Goal: Information Seeking & Learning: Find specific fact

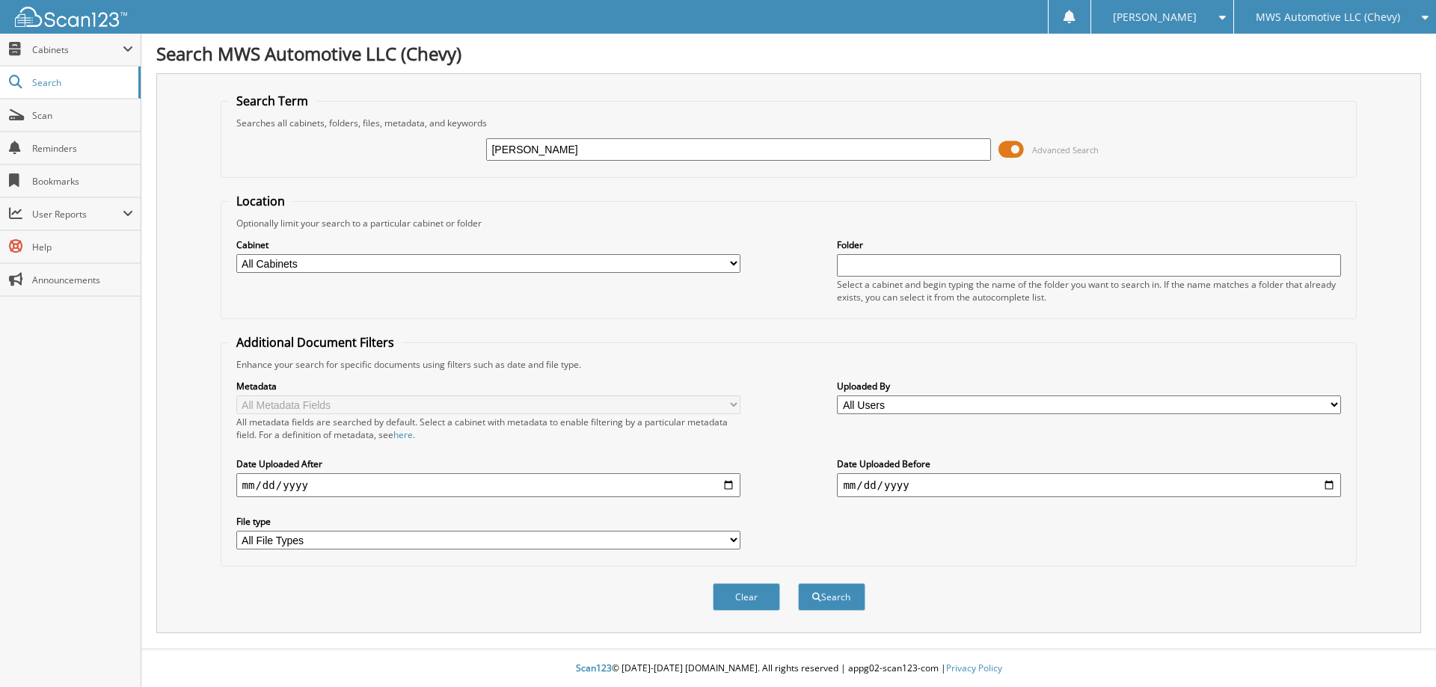
type input "[PERSON_NAME]"
click at [798, 583] on button "Search" at bounding box center [831, 597] width 67 height 28
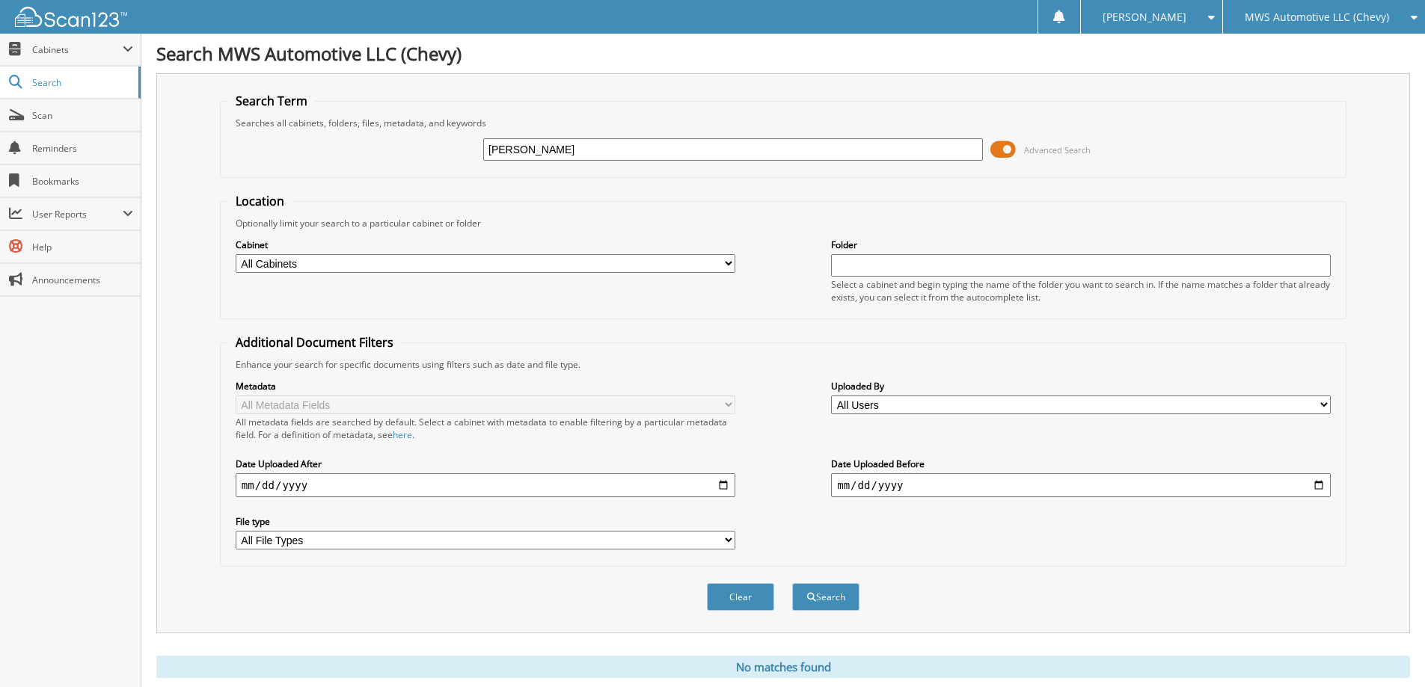
click at [1259, 21] on span "MWS Automotive LLC (Chevy)" at bounding box center [1317, 17] width 144 height 9
click at [1257, 59] on link "Salt Lake Valley Automotive Services Inc (Dodge)" at bounding box center [1324, 54] width 202 height 40
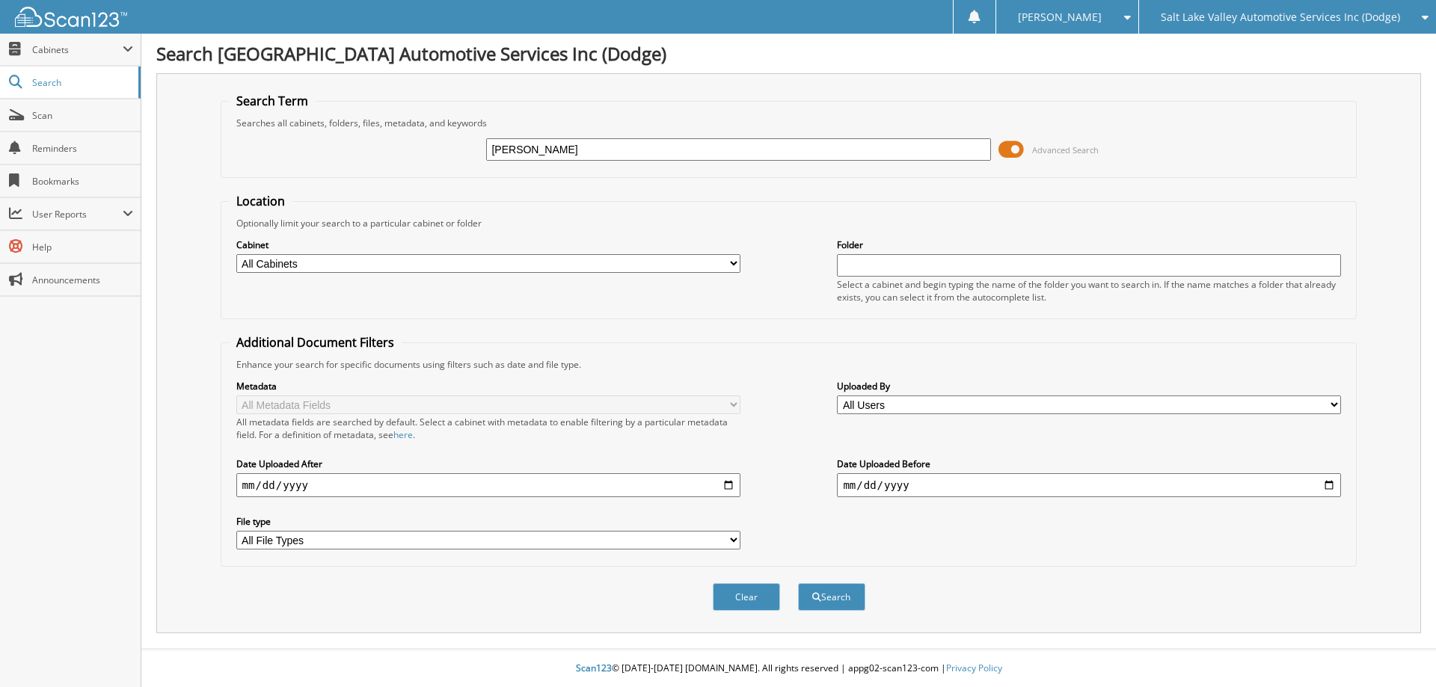
type input "[PERSON_NAME]"
click at [798, 583] on button "Search" at bounding box center [831, 597] width 67 height 28
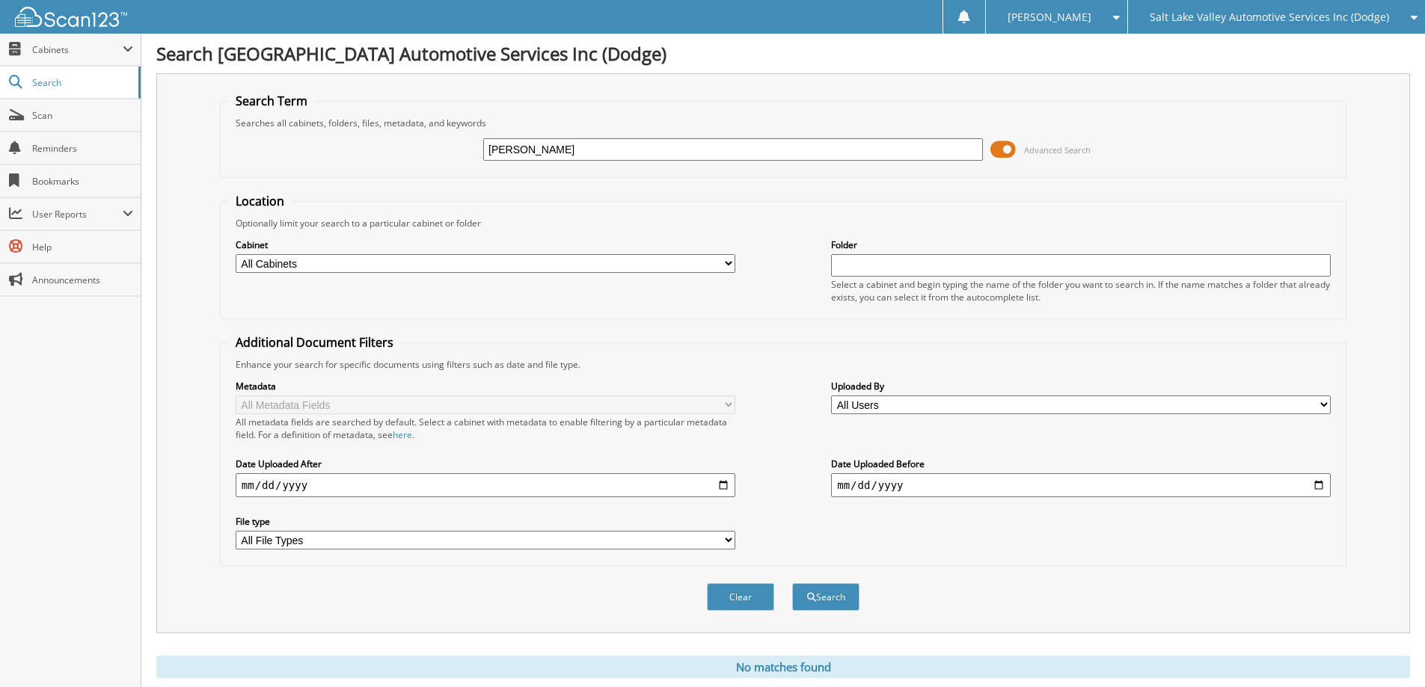
click at [1232, 25] on div "Salt Lake Valley Automotive Services Inc (Dodge)" at bounding box center [1277, 17] width 282 height 34
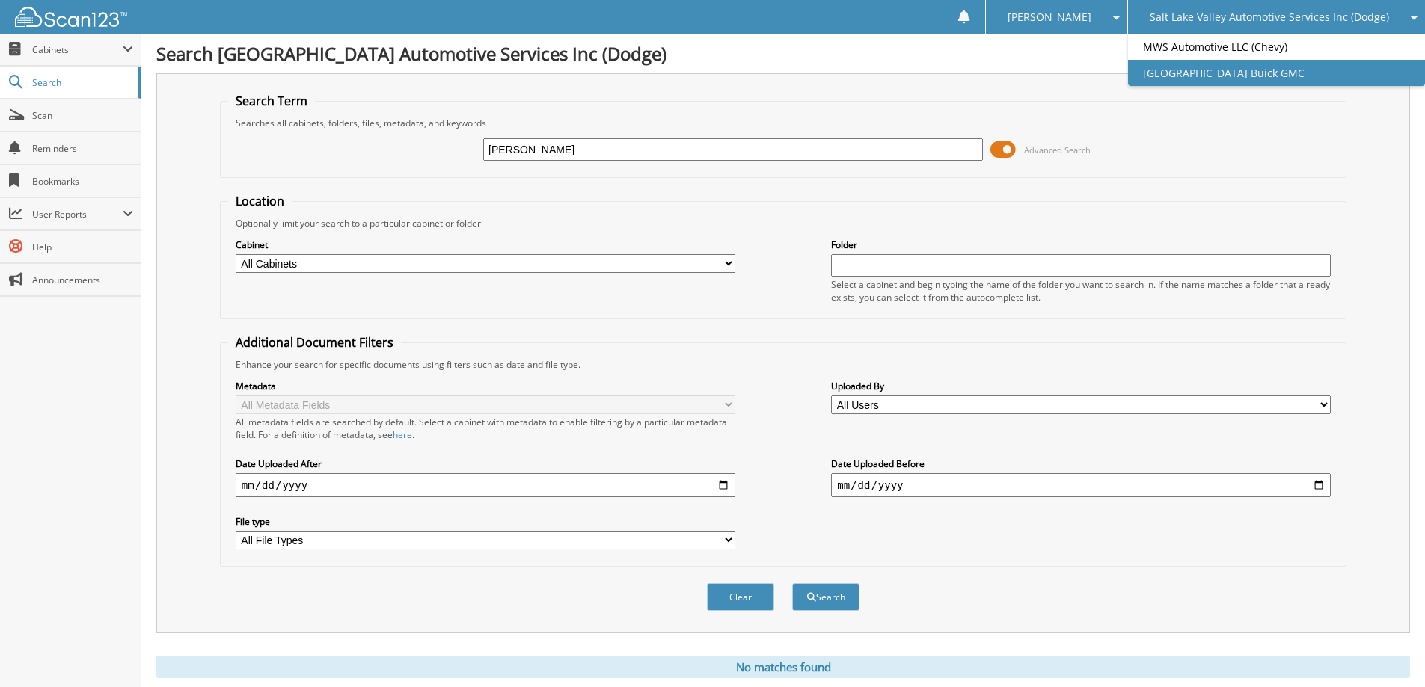
click at [1220, 74] on link "[GEOGRAPHIC_DATA] Buick GMC" at bounding box center [1276, 73] width 297 height 26
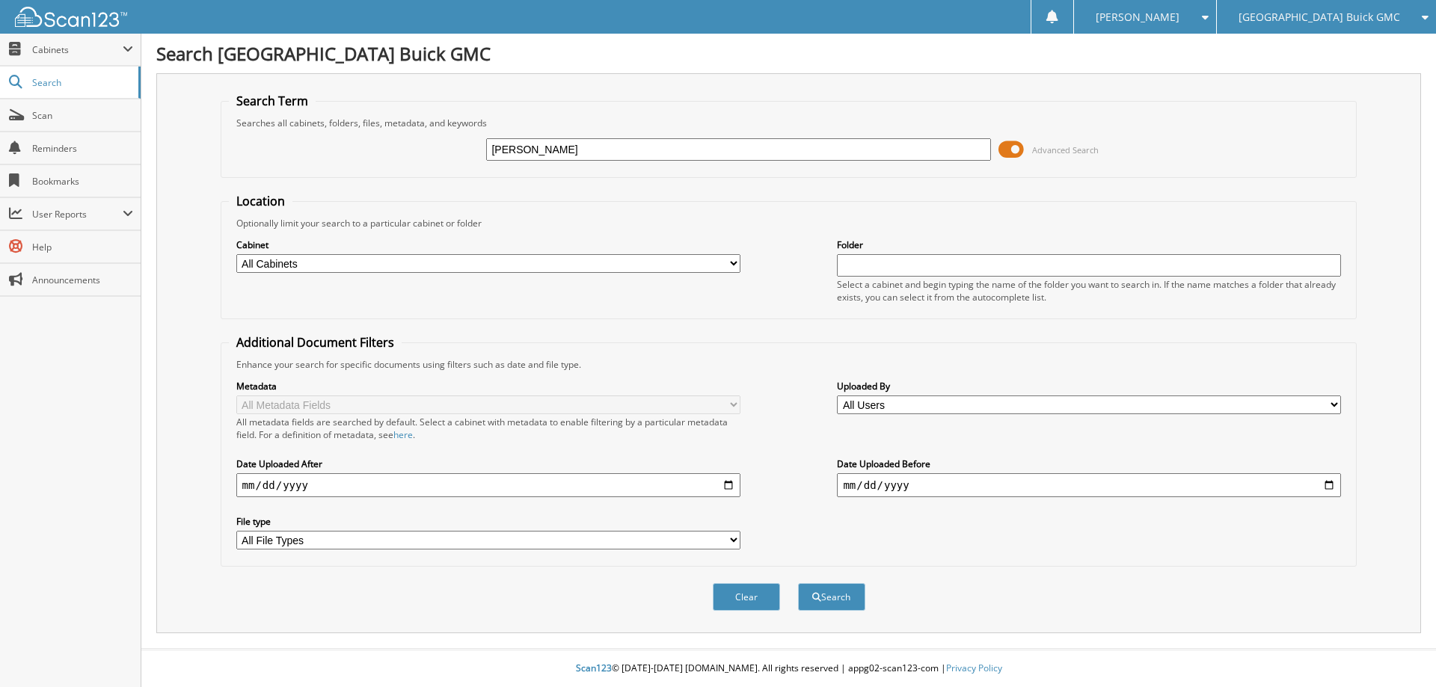
type input "[PERSON_NAME]"
click at [798, 583] on button "Search" at bounding box center [831, 597] width 67 height 28
